Goal: Task Accomplishment & Management: Manage account settings

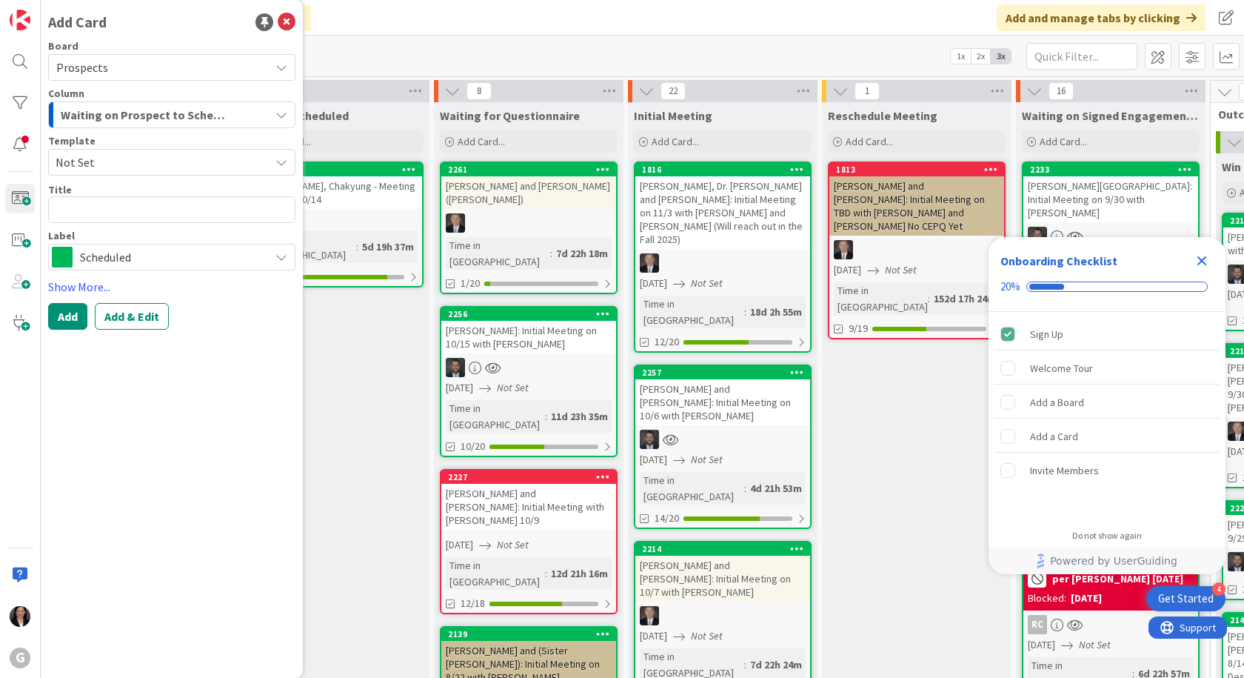
click at [1201, 258] on icon "Close Checklist" at bounding box center [1202, 261] width 18 height 18
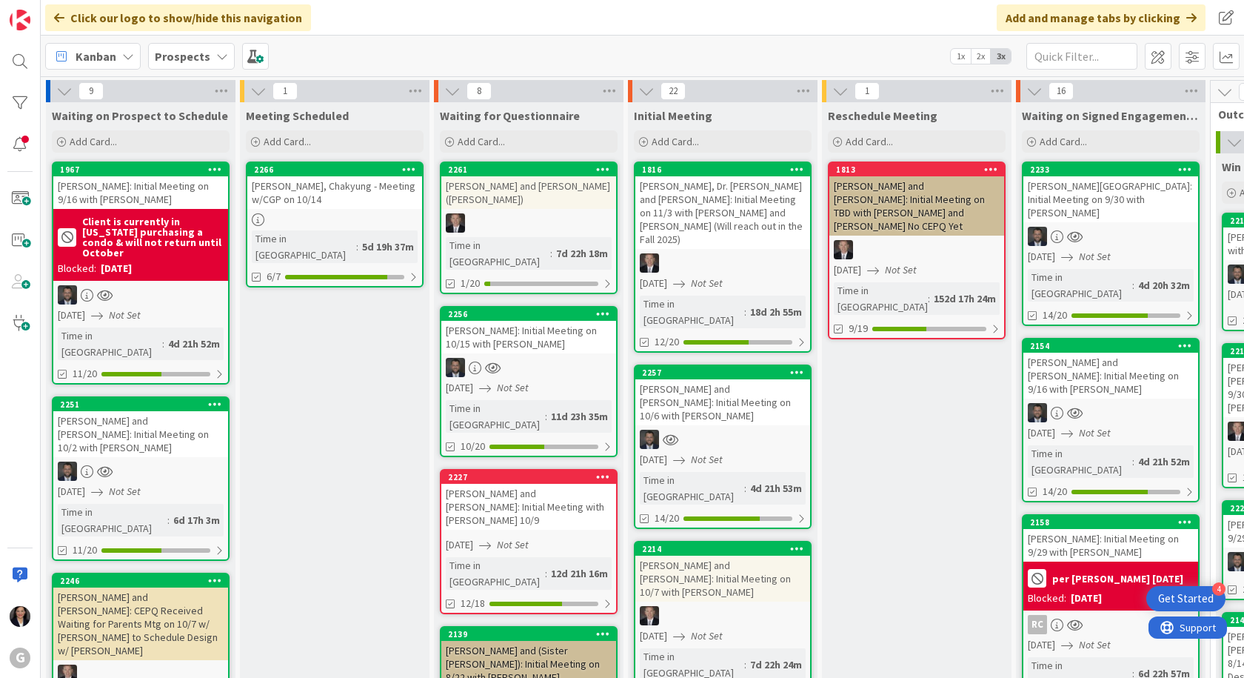
click at [67, 53] on icon at bounding box center [61, 56] width 19 height 19
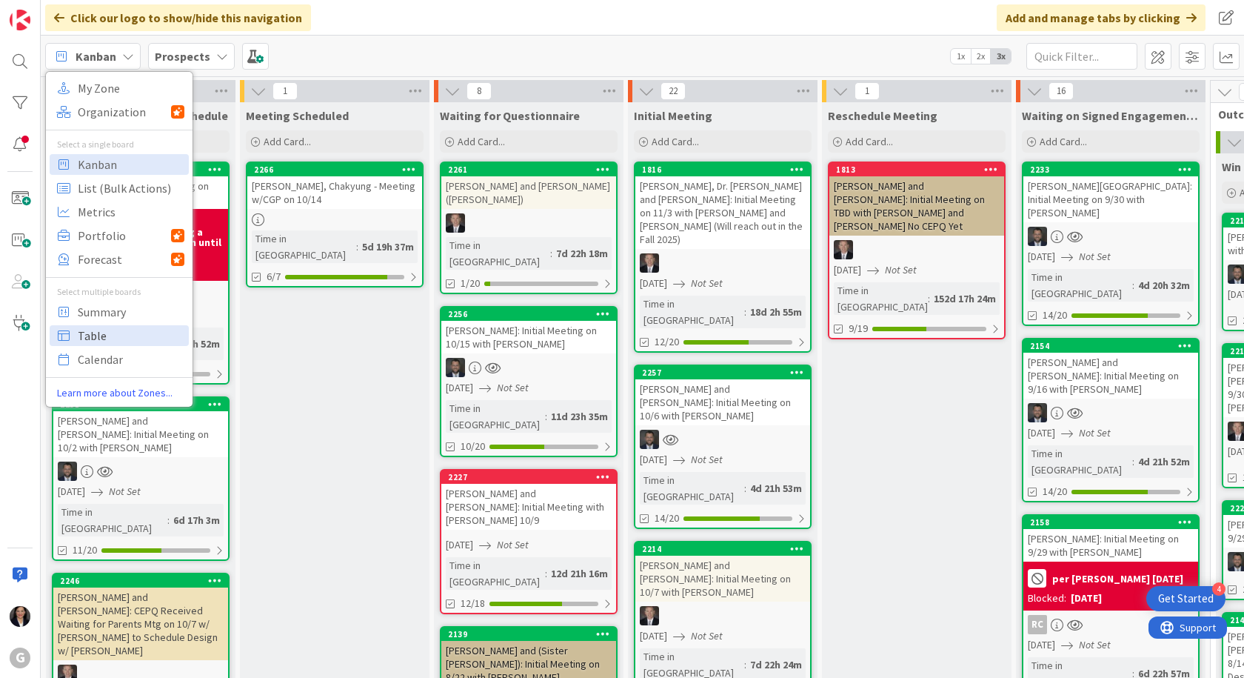
click at [85, 336] on span "Table" at bounding box center [131, 335] width 107 height 22
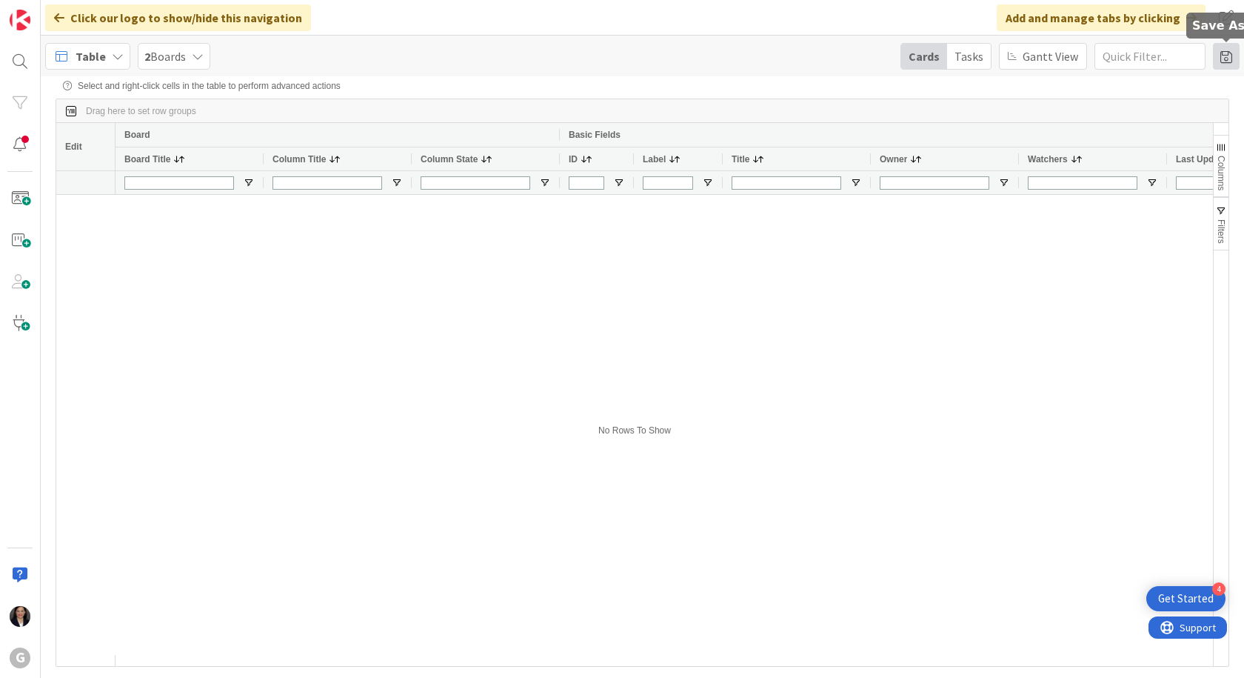
click at [1226, 62] on span at bounding box center [1226, 56] width 27 height 27
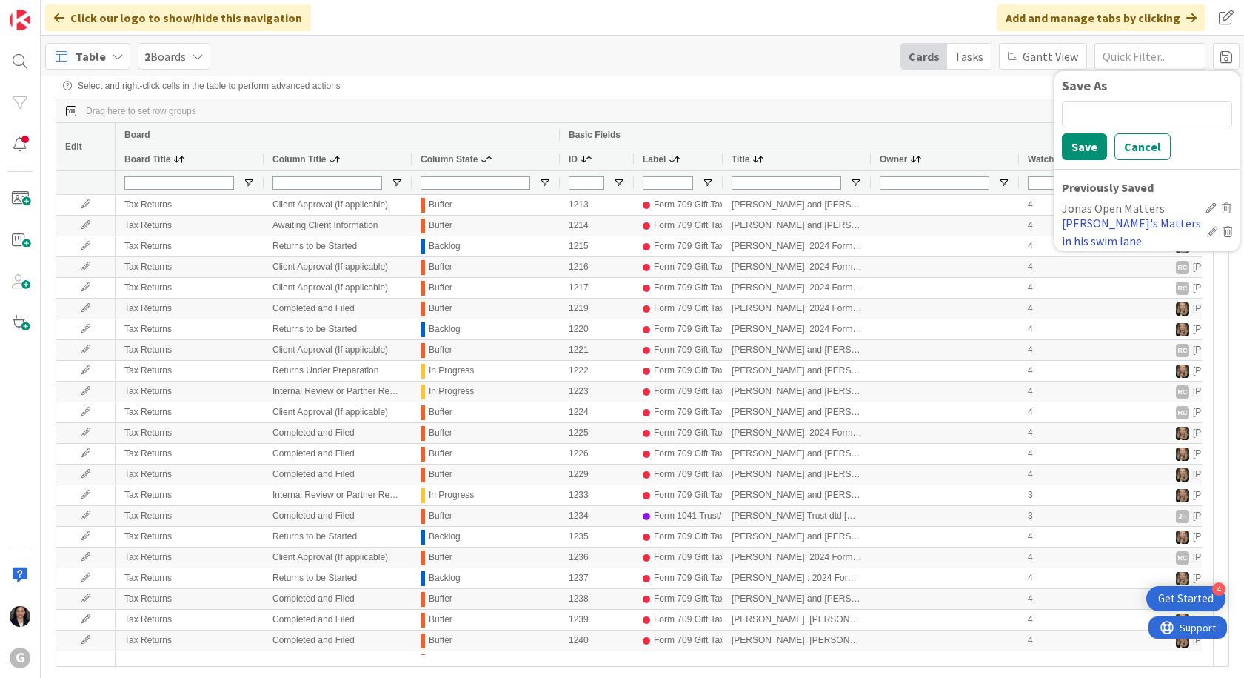
click at [1157, 226] on div "Jonas's Matters in his swim lane" at bounding box center [1131, 232] width 139 height 36
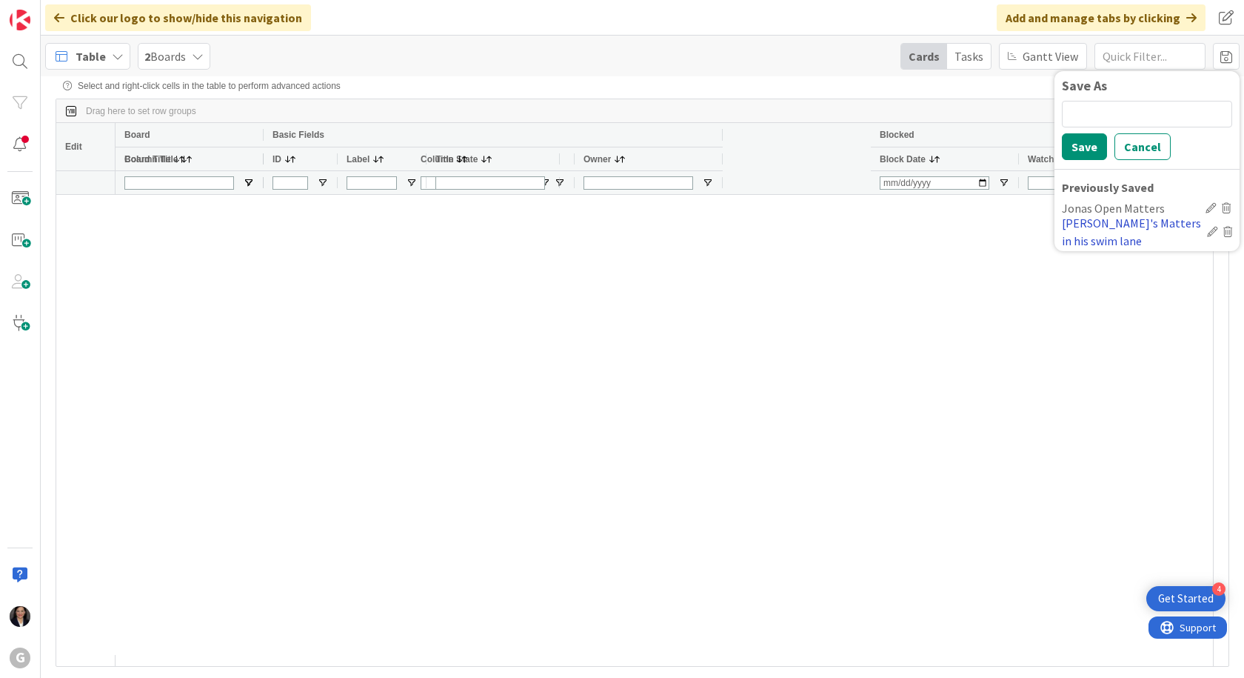
type input "Brad/Jonas"
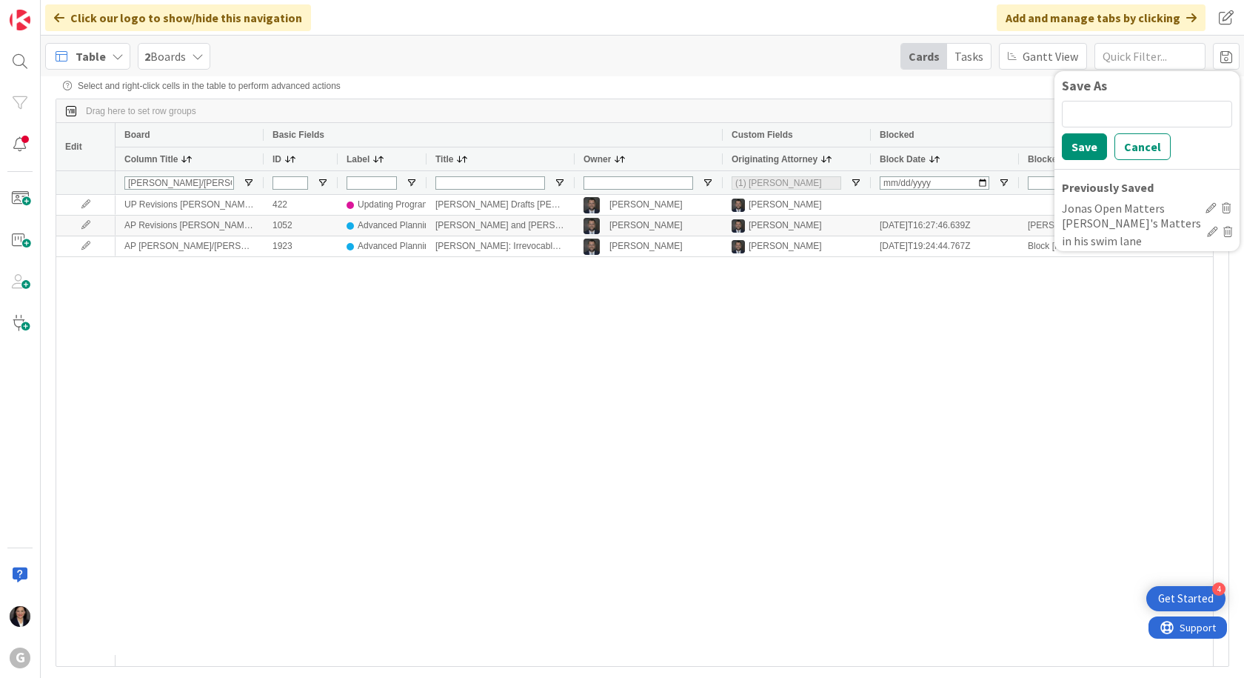
click at [86, 55] on span "Table" at bounding box center [91, 56] width 30 height 18
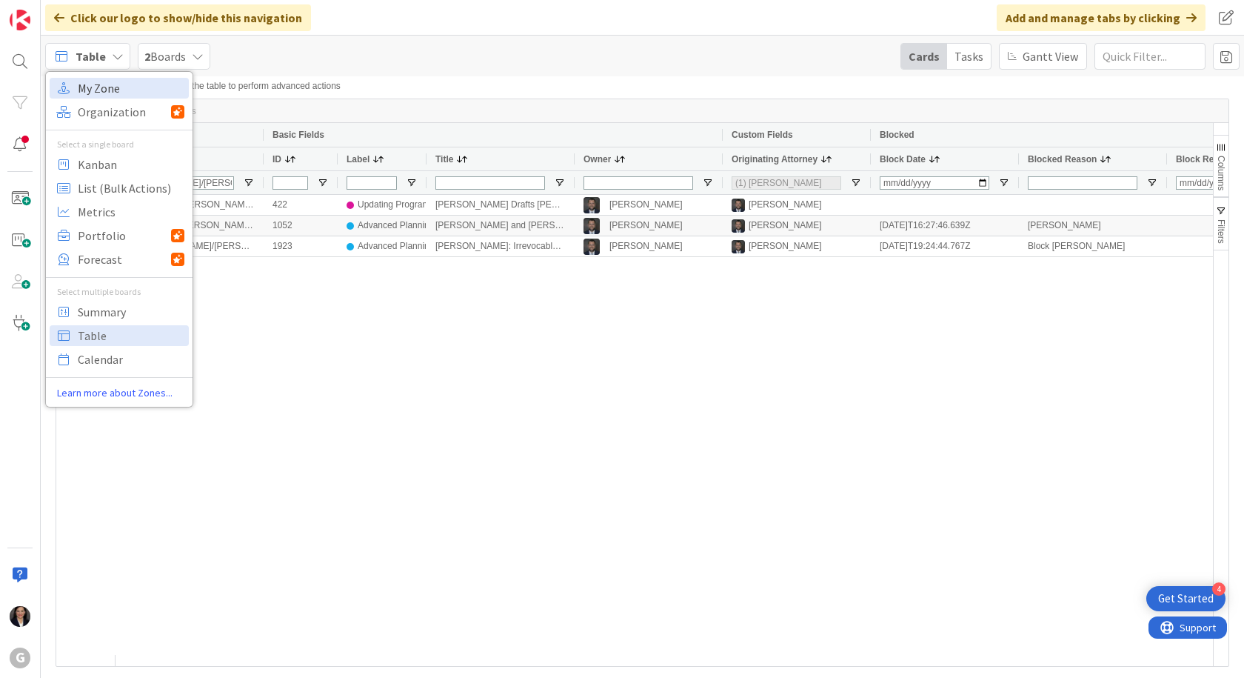
click at [93, 98] on span "My Zone" at bounding box center [131, 88] width 107 height 22
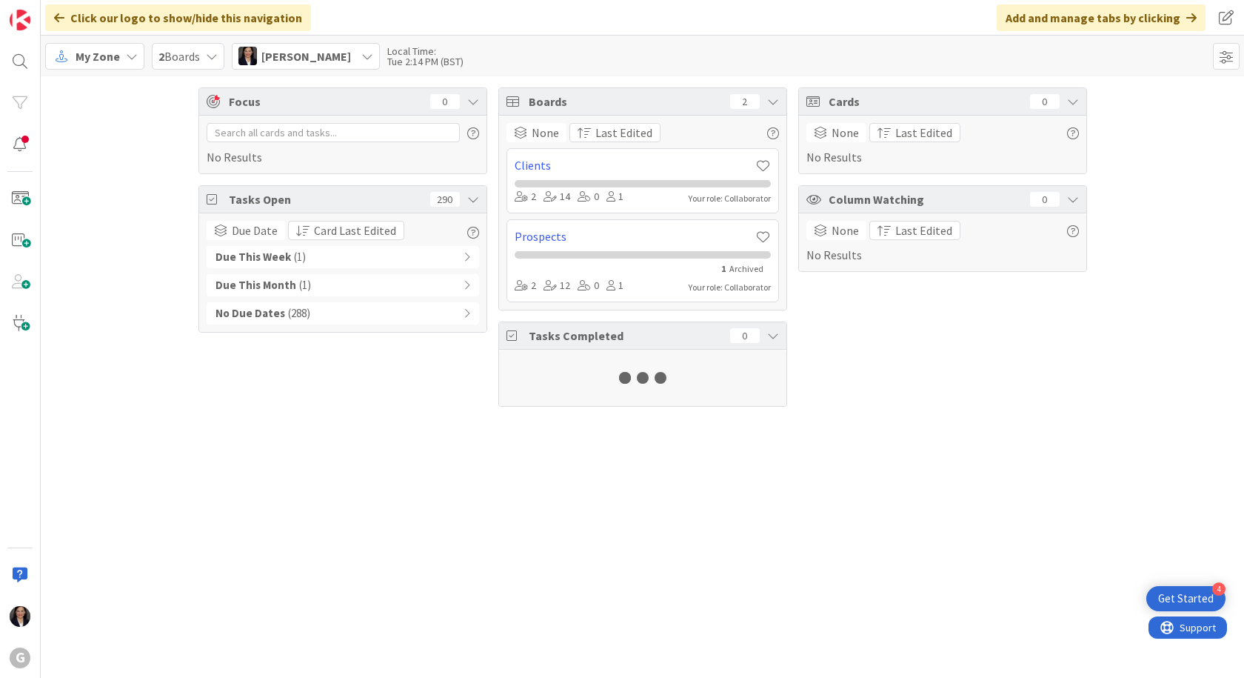
click at [90, 61] on span "My Zone" at bounding box center [98, 56] width 44 height 18
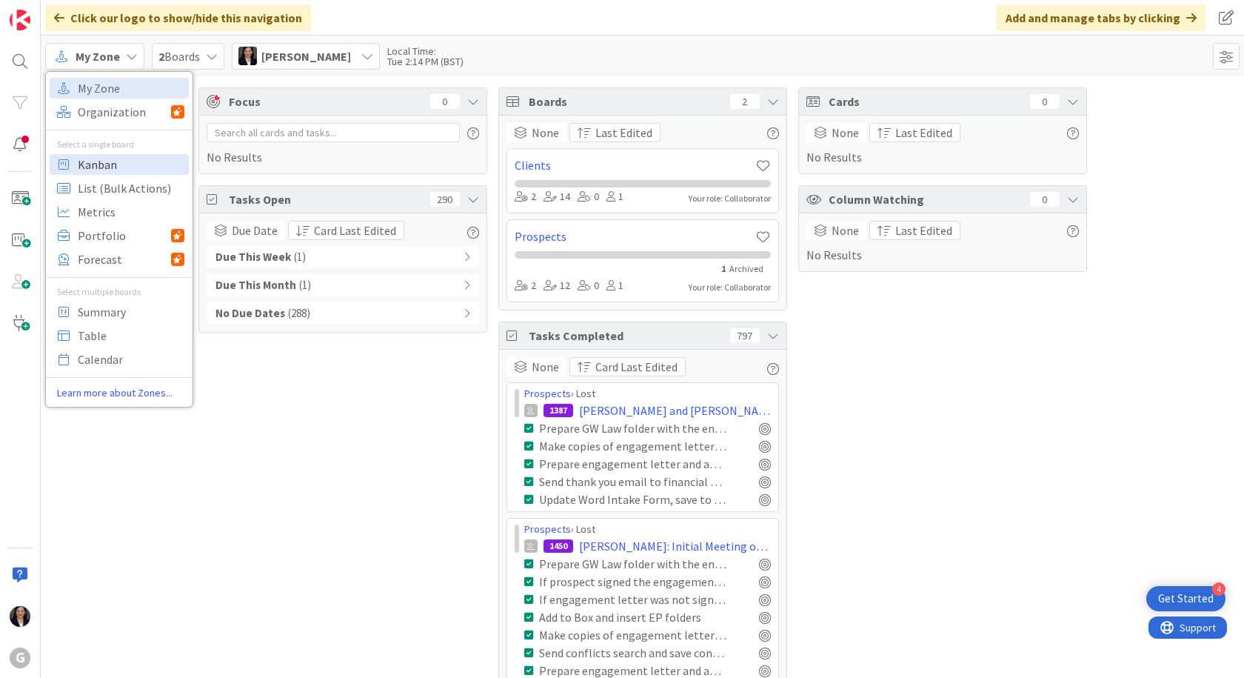
click at [89, 164] on span "Kanban" at bounding box center [131, 164] width 107 height 22
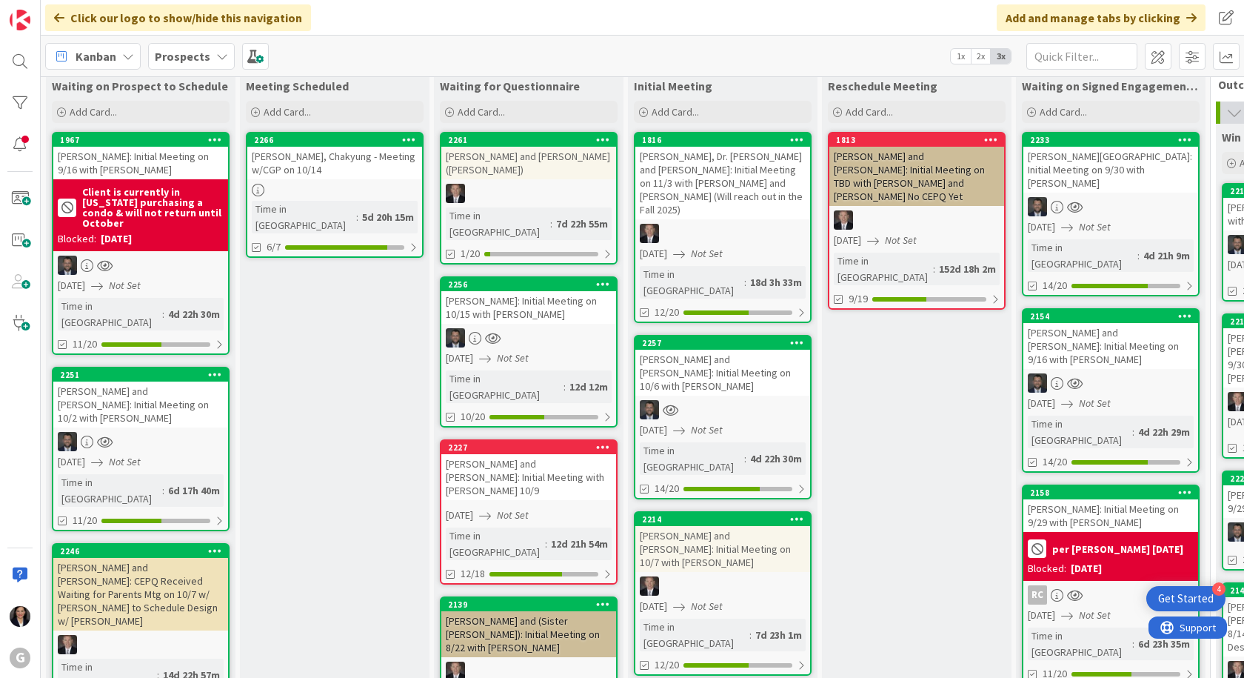
scroll to position [74, 0]
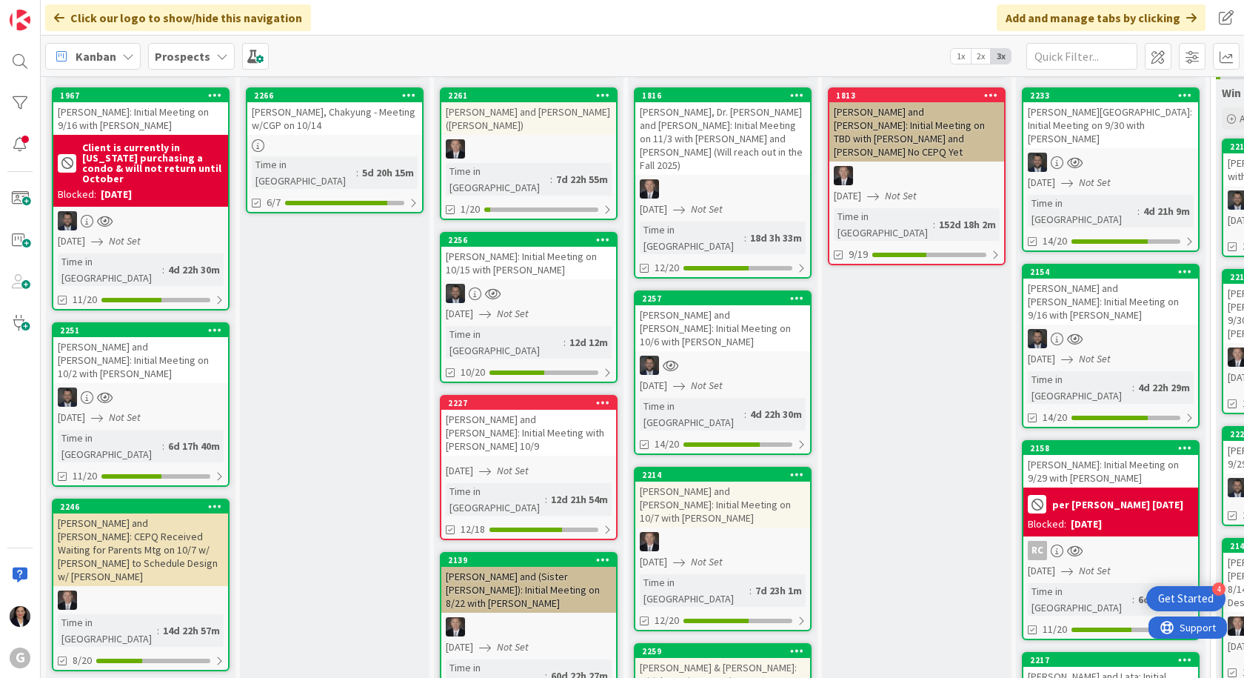
click at [723, 378] on icon "Not Set" at bounding box center [707, 384] width 32 height 13
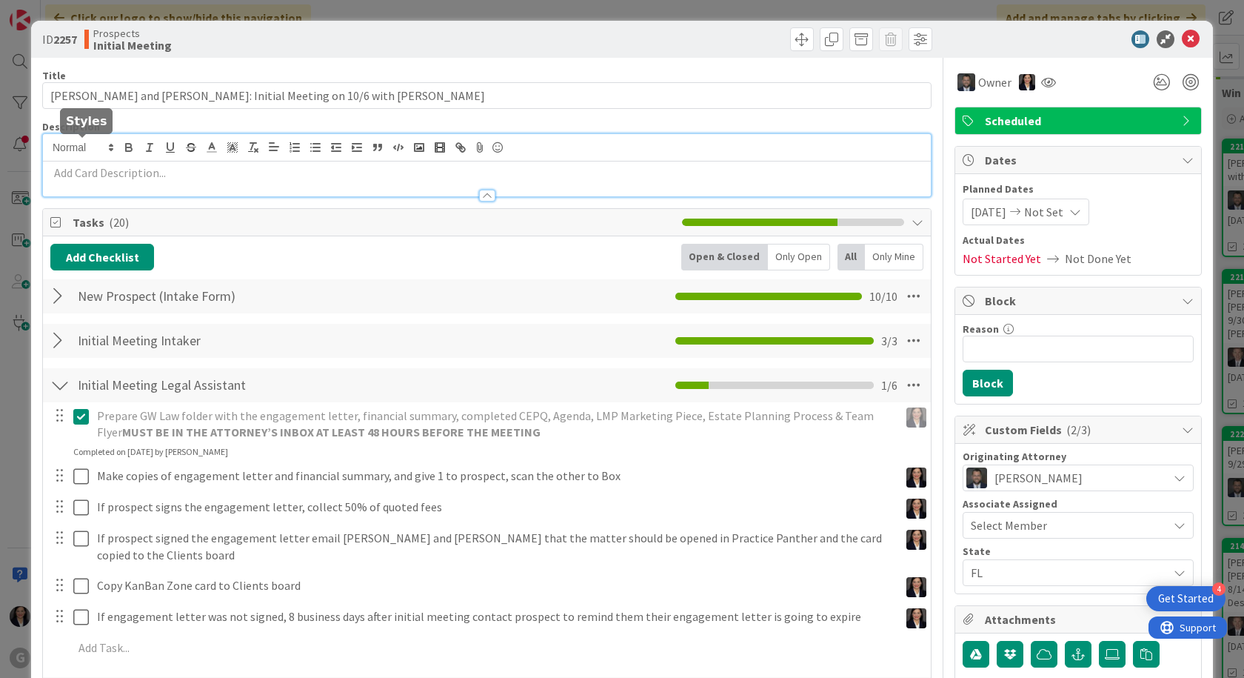
click at [95, 145] on div at bounding box center [487, 165] width 888 height 62
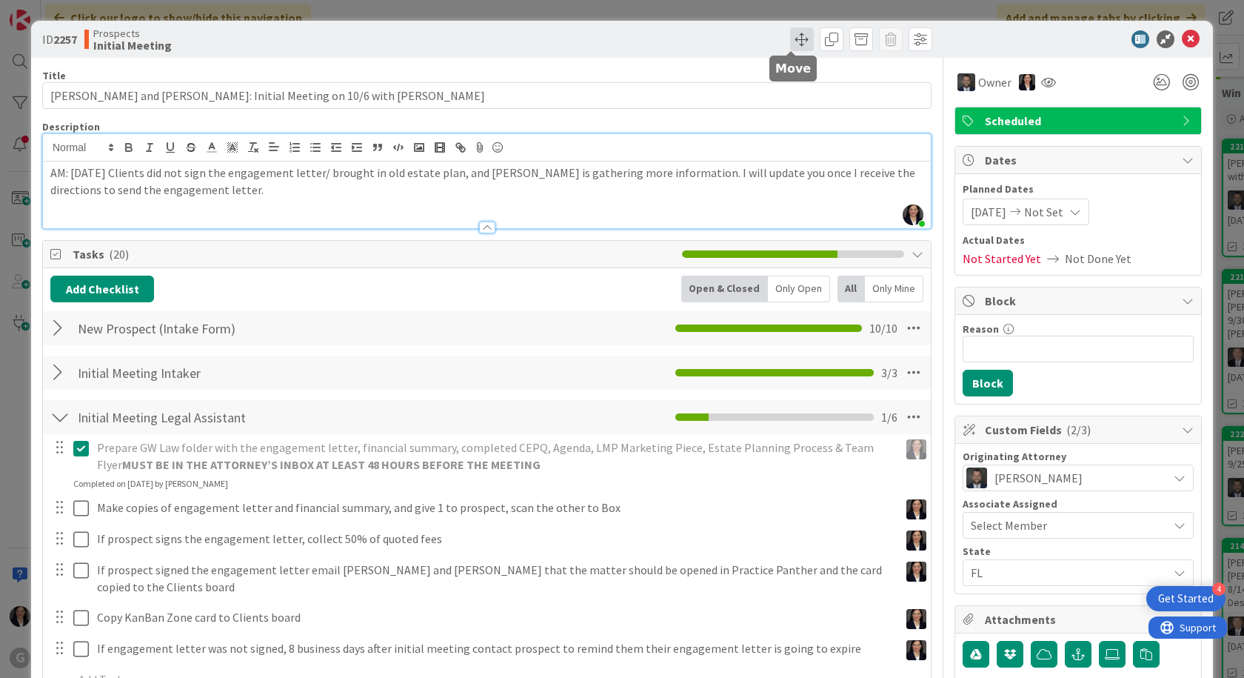
click at [790, 41] on span at bounding box center [802, 39] width 24 height 24
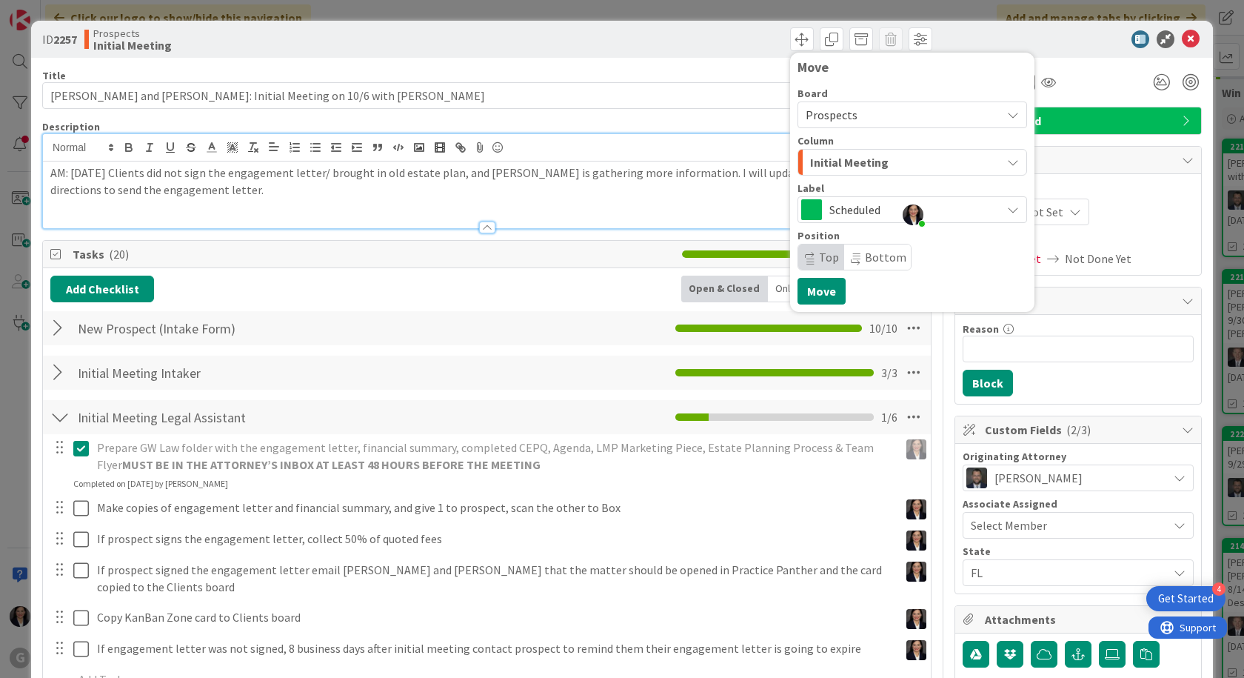
click at [817, 175] on button "Initial Meeting" at bounding box center [913, 162] width 230 height 27
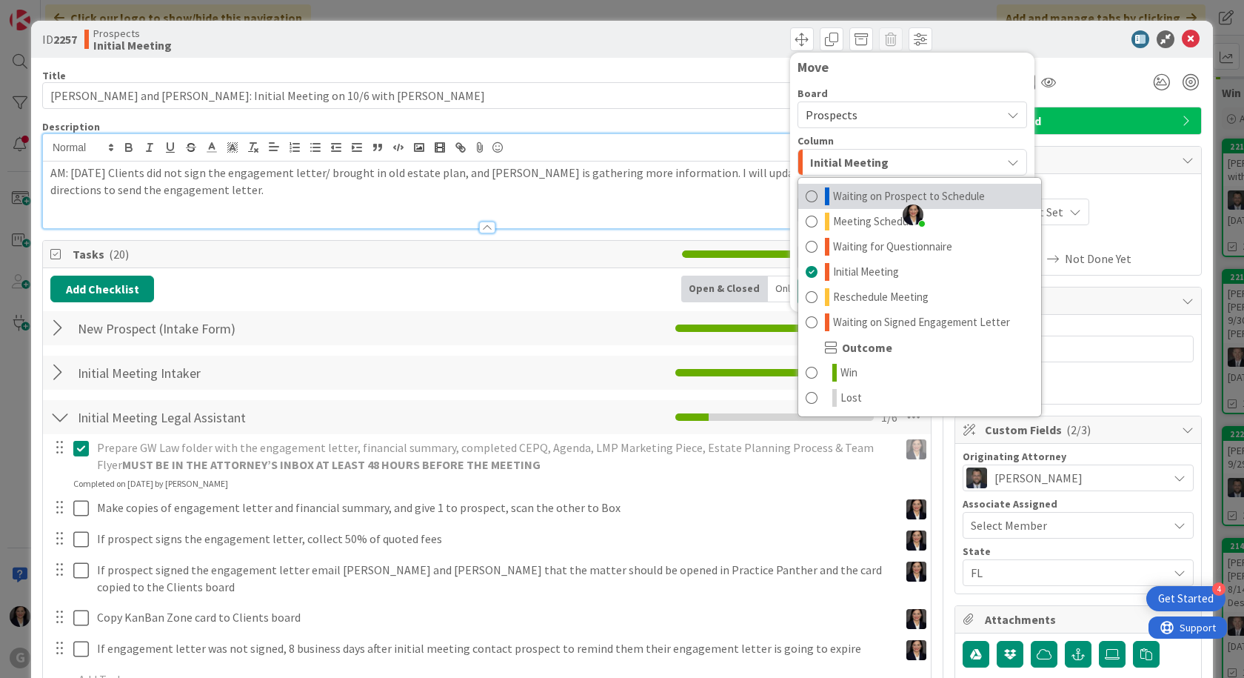
click at [833, 193] on span "Waiting on Prospect to Schedule" at bounding box center [909, 196] width 152 height 18
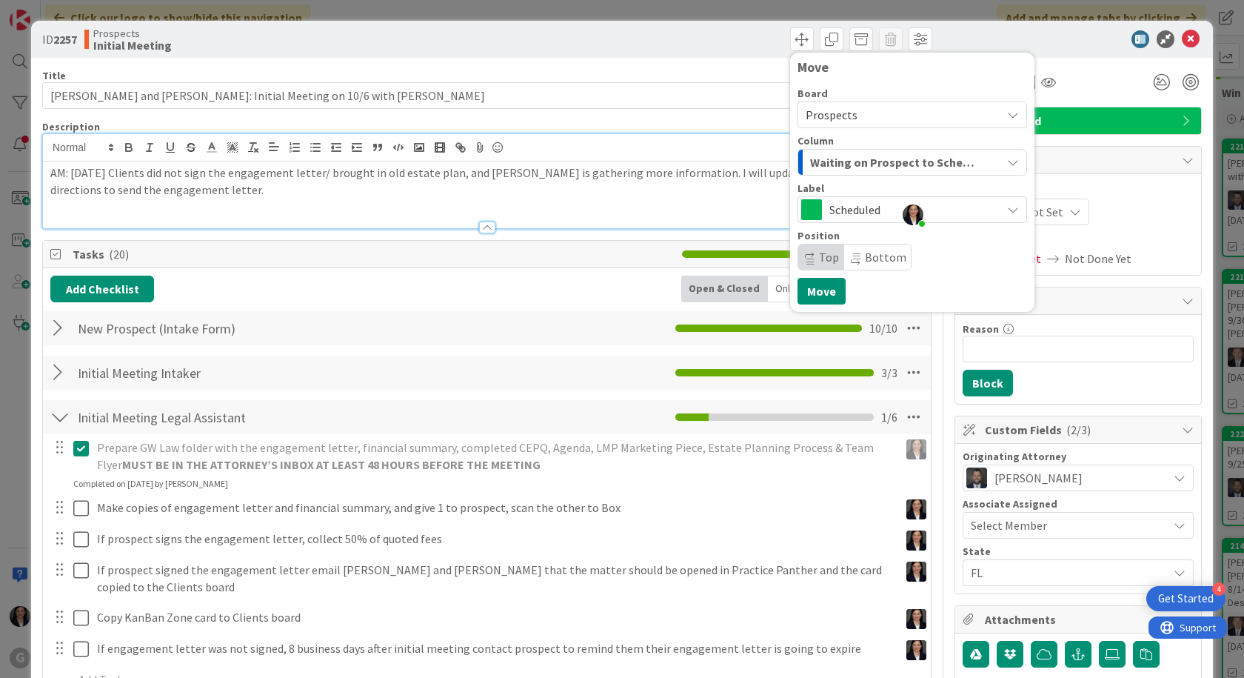
click at [842, 170] on span "Waiting on Prospect to Schedule" at bounding box center [895, 162] width 170 height 19
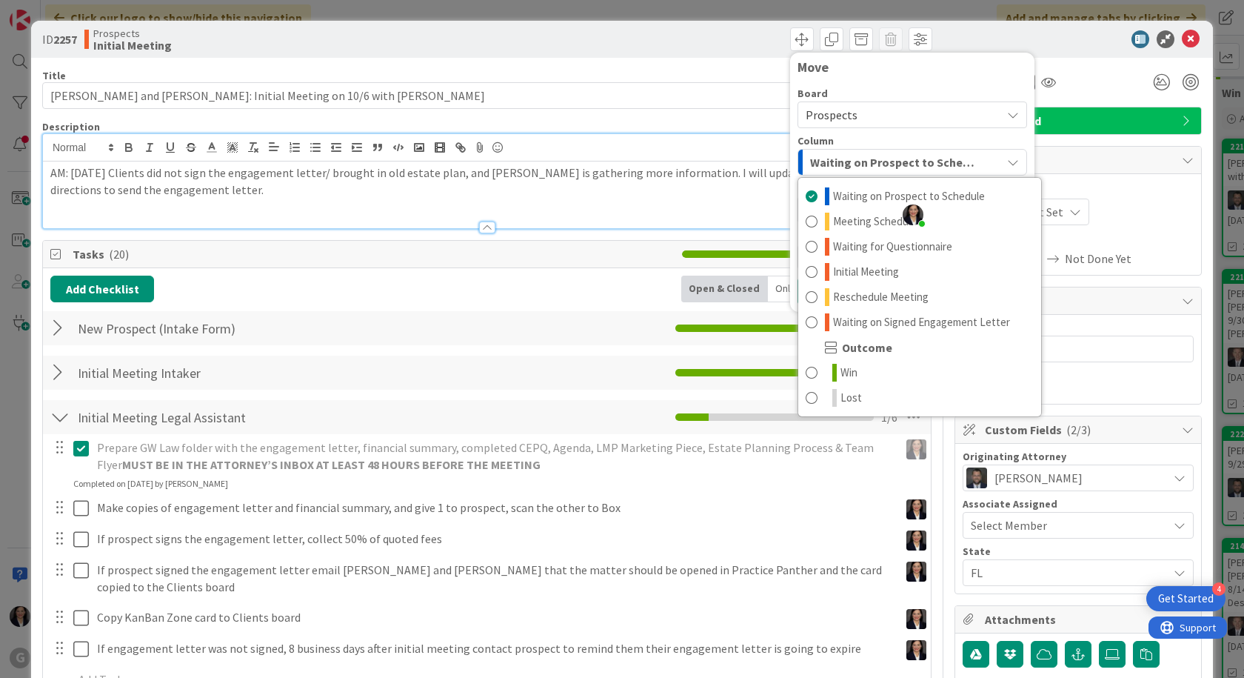
click at [842, 170] on span "Waiting on Prospect to Schedule" at bounding box center [895, 162] width 170 height 19
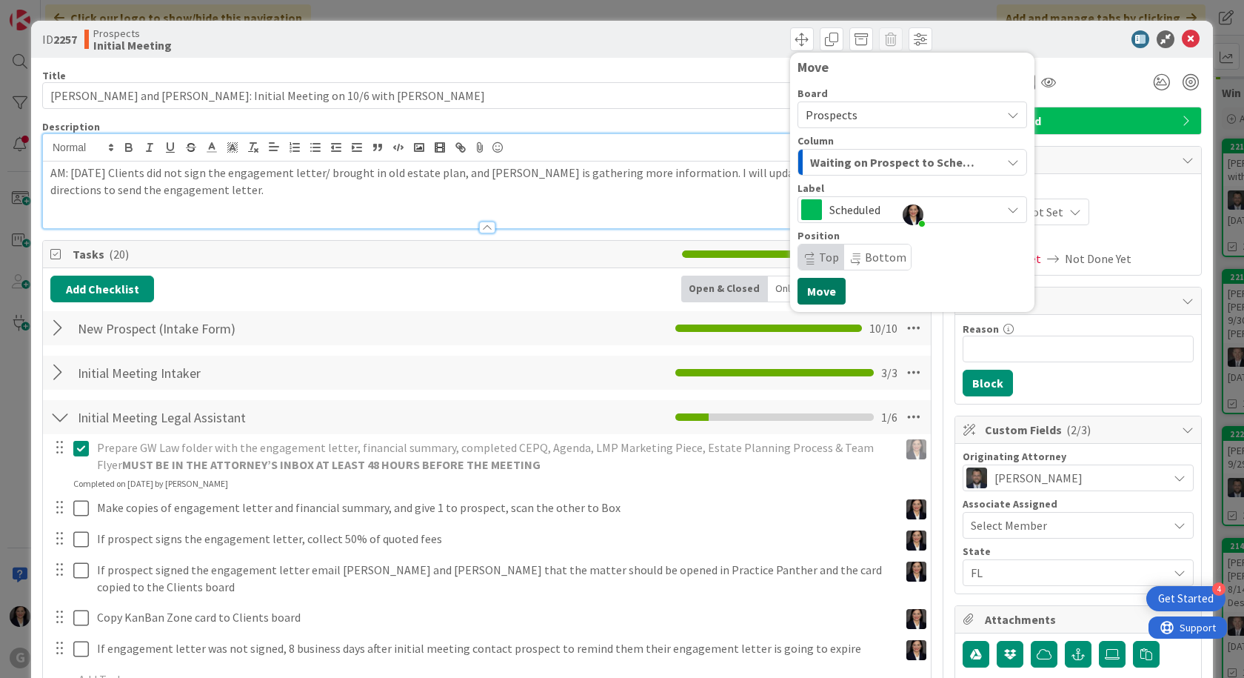
click at [832, 295] on button "Move" at bounding box center [822, 291] width 48 height 27
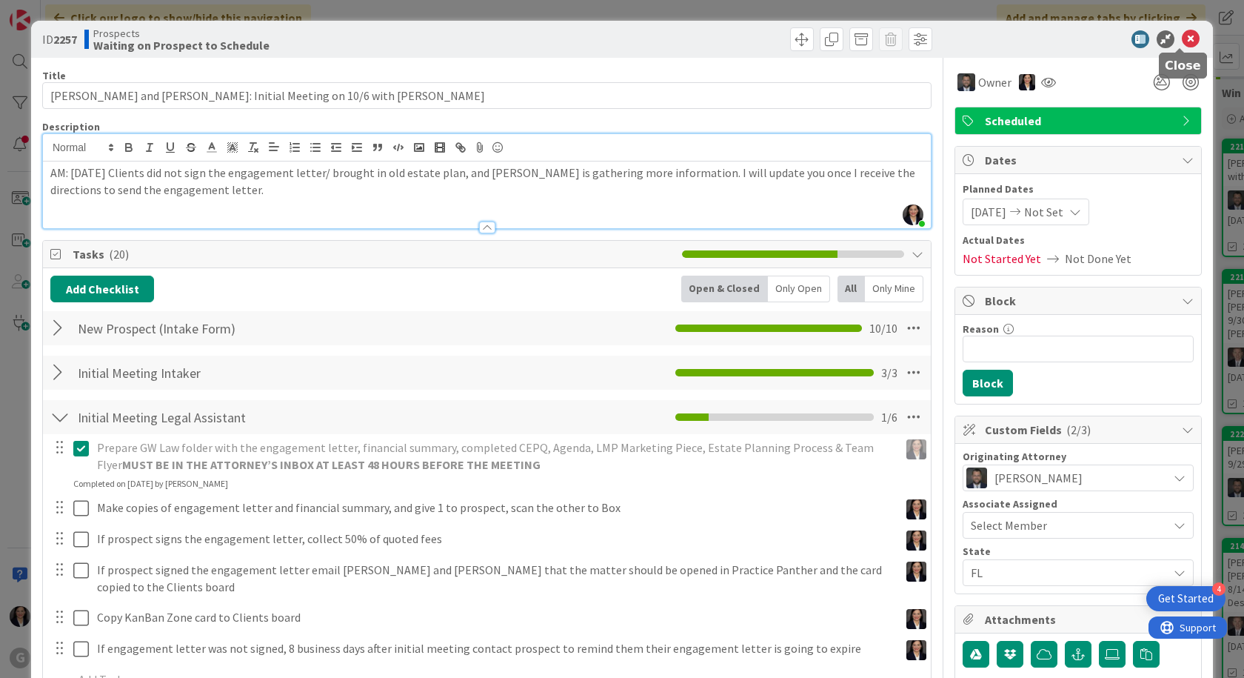
click at [1183, 39] on icon at bounding box center [1191, 39] width 18 height 18
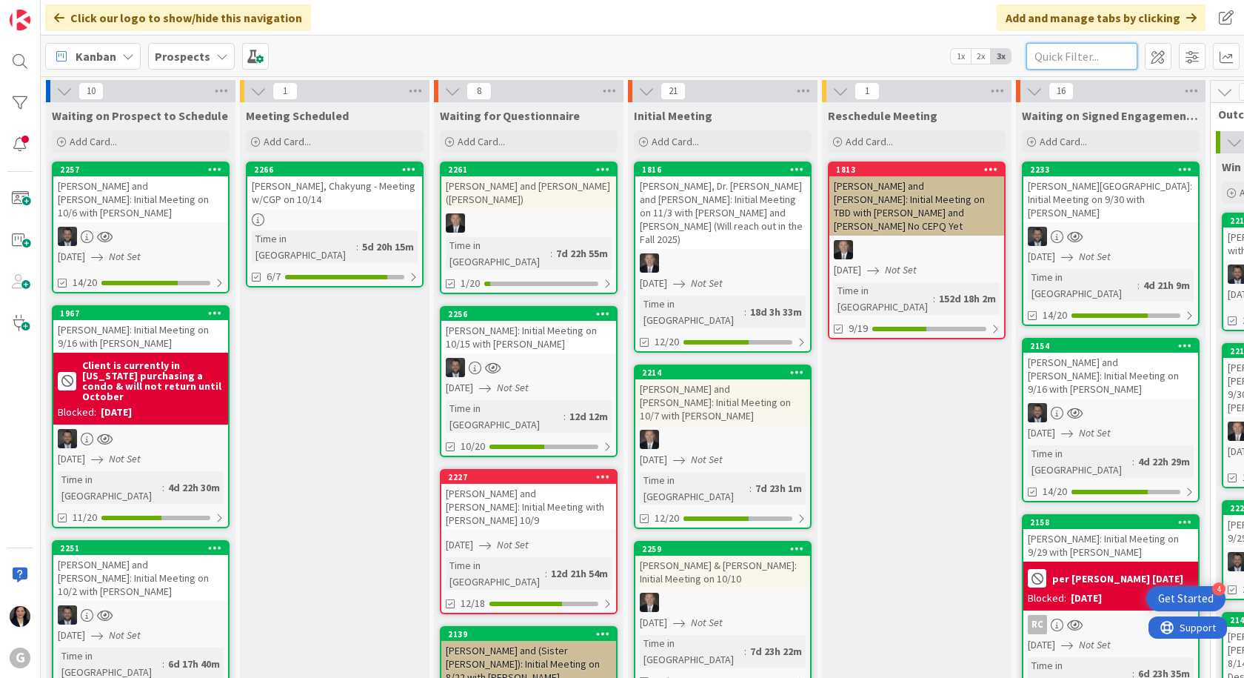
click at [1054, 54] on input "text" at bounding box center [1081, 56] width 111 height 27
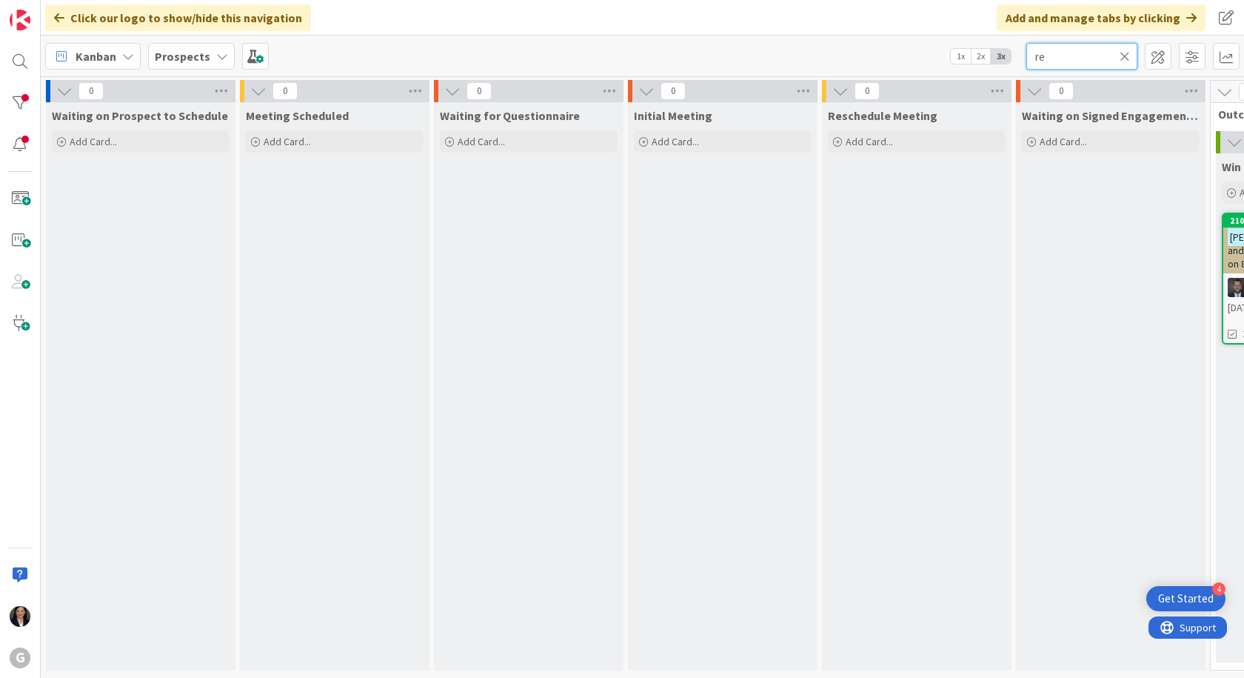
type input "r"
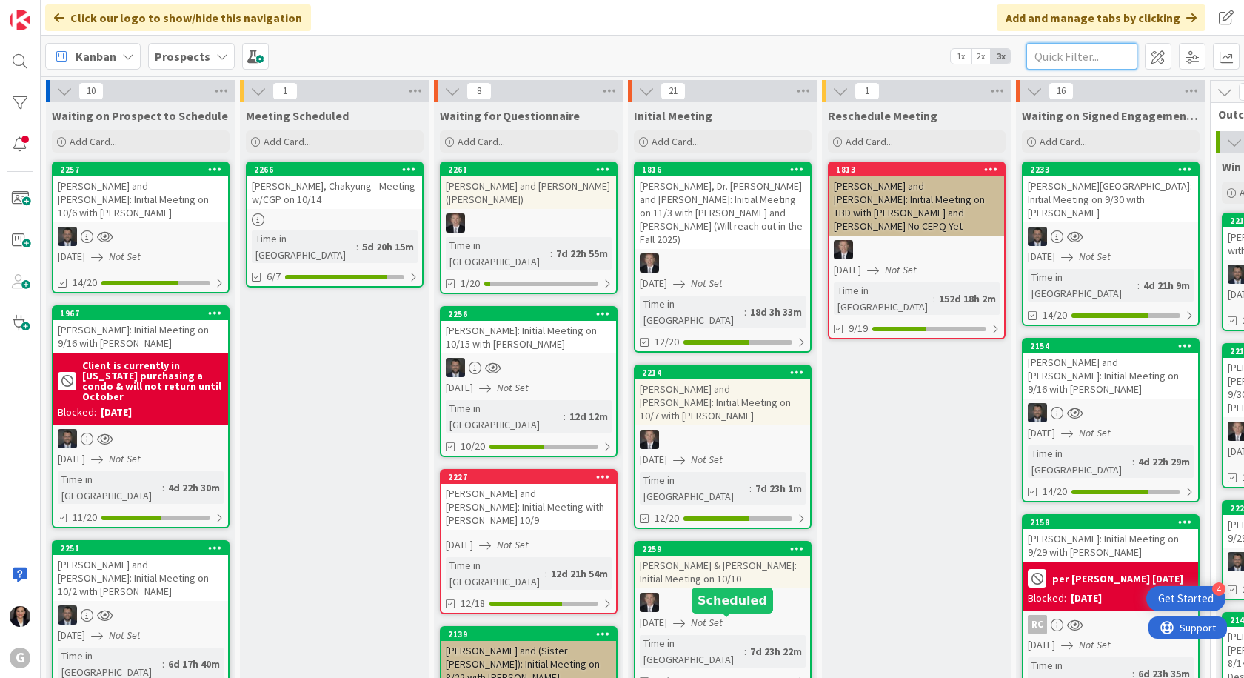
scroll to position [74, 0]
